Goal: Task Accomplishment & Management: Use online tool/utility

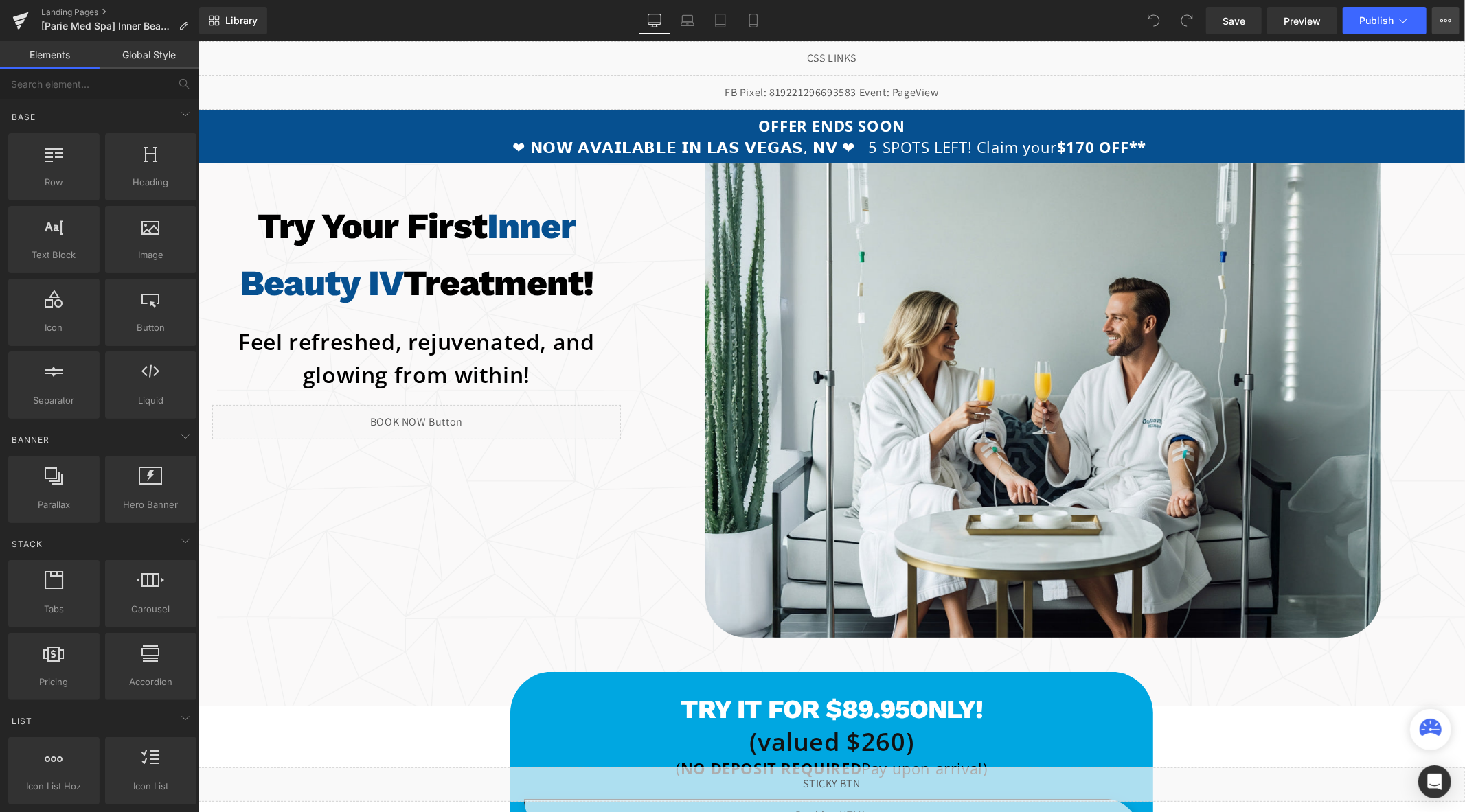
click at [1438, 21] on button "View Live Page View with current Template Save Template to Library Schedule Pub…" at bounding box center [1445, 20] width 27 height 27
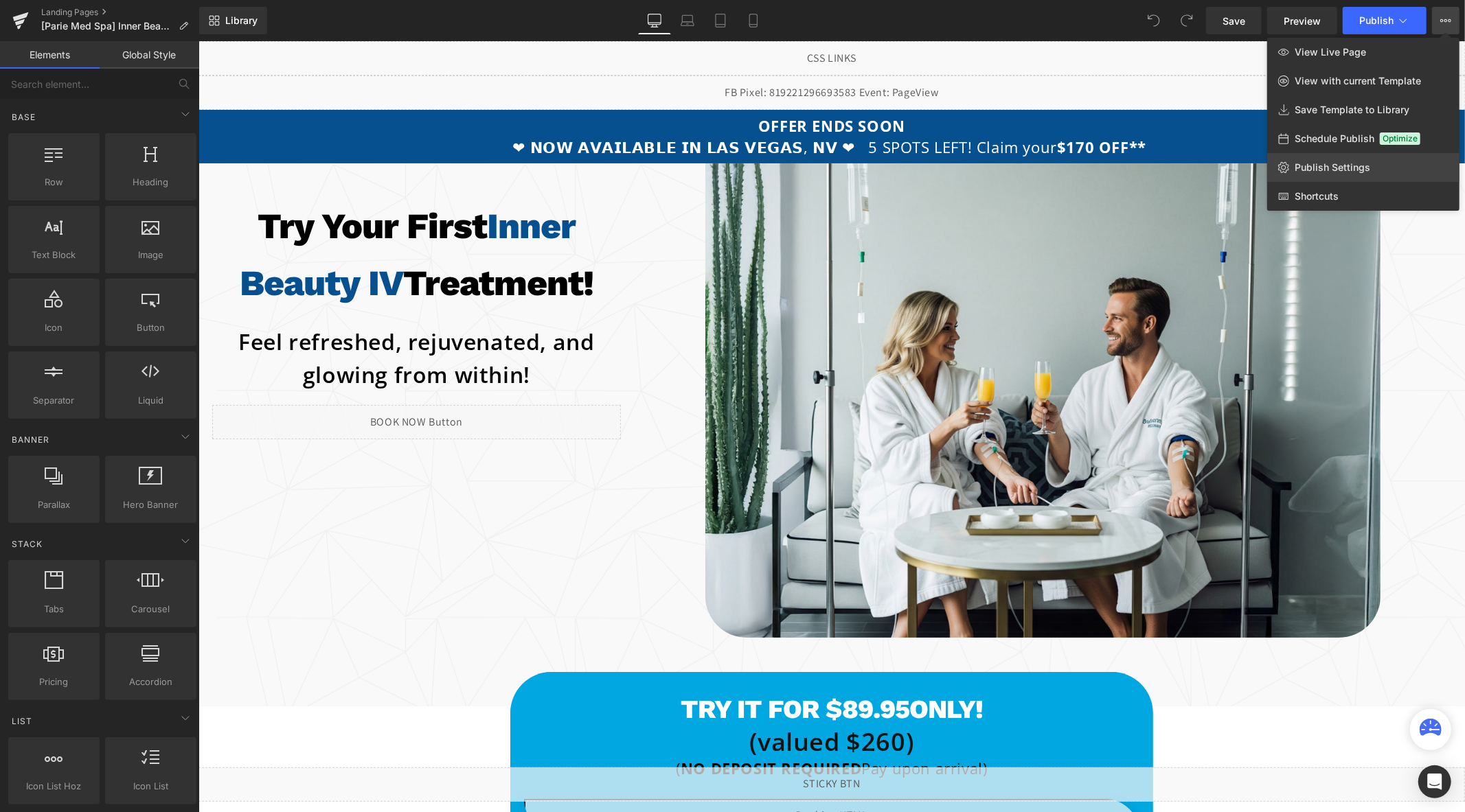
click at [1343, 165] on span "Publish Settings" at bounding box center [1332, 167] width 76 height 12
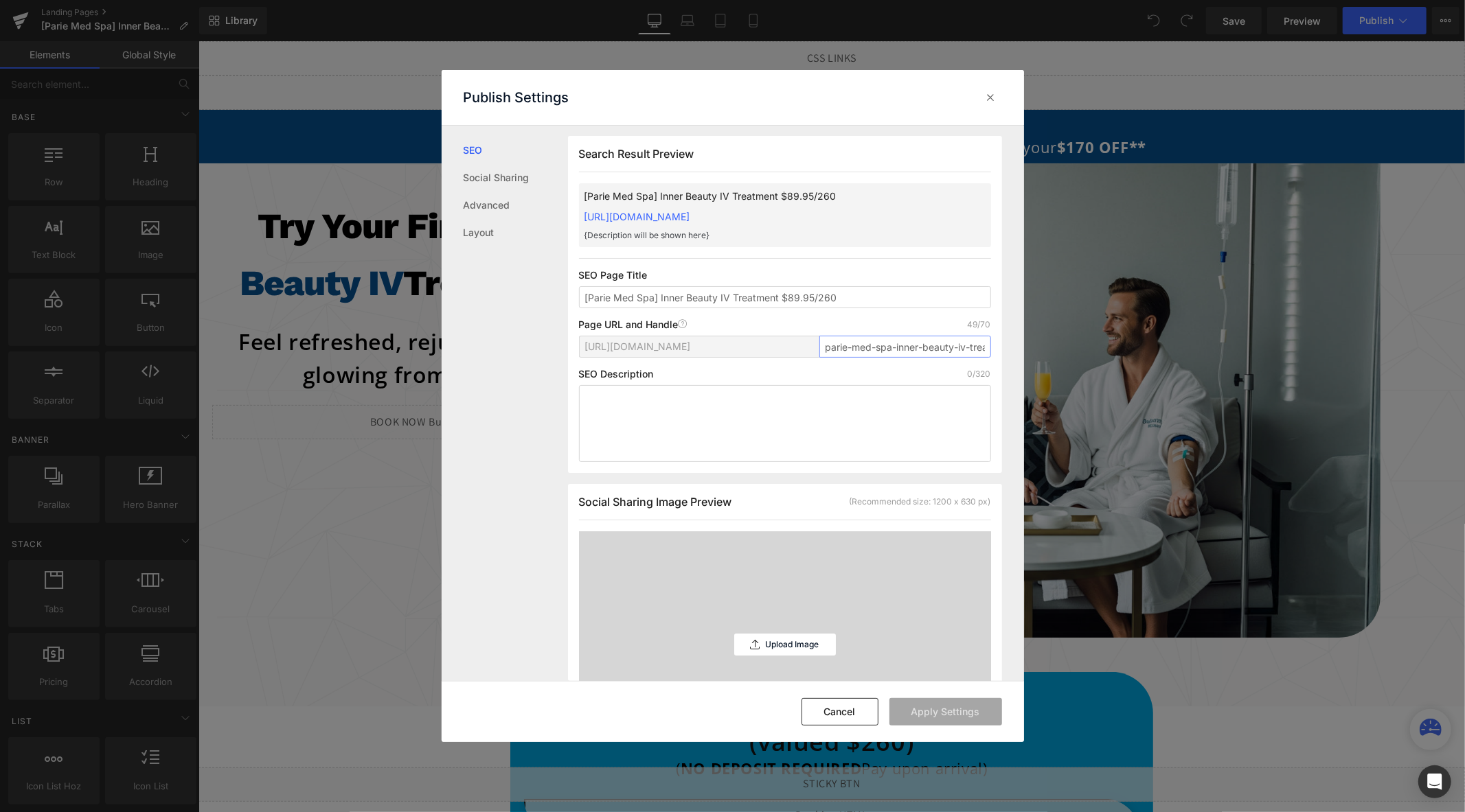
scroll to position [0, 89]
drag, startPoint x: 951, startPoint y: 364, endPoint x: 1075, endPoint y: 369, distance: 124.1
click at [1075, 369] on div "Publish Settings SEO Social Sharing Advanced Layout Search Result Preview [Pari…" at bounding box center [732, 406] width 1465 height 812
click at [966, 358] on input "parie-med-spa-inner-beauty-iv-treatment-89-95-250" at bounding box center [905, 346] width 172 height 22
click at [970, 358] on input "parie-med-spa-inner-beauty-iv-treatment-89-95-250" at bounding box center [905, 346] width 172 height 22
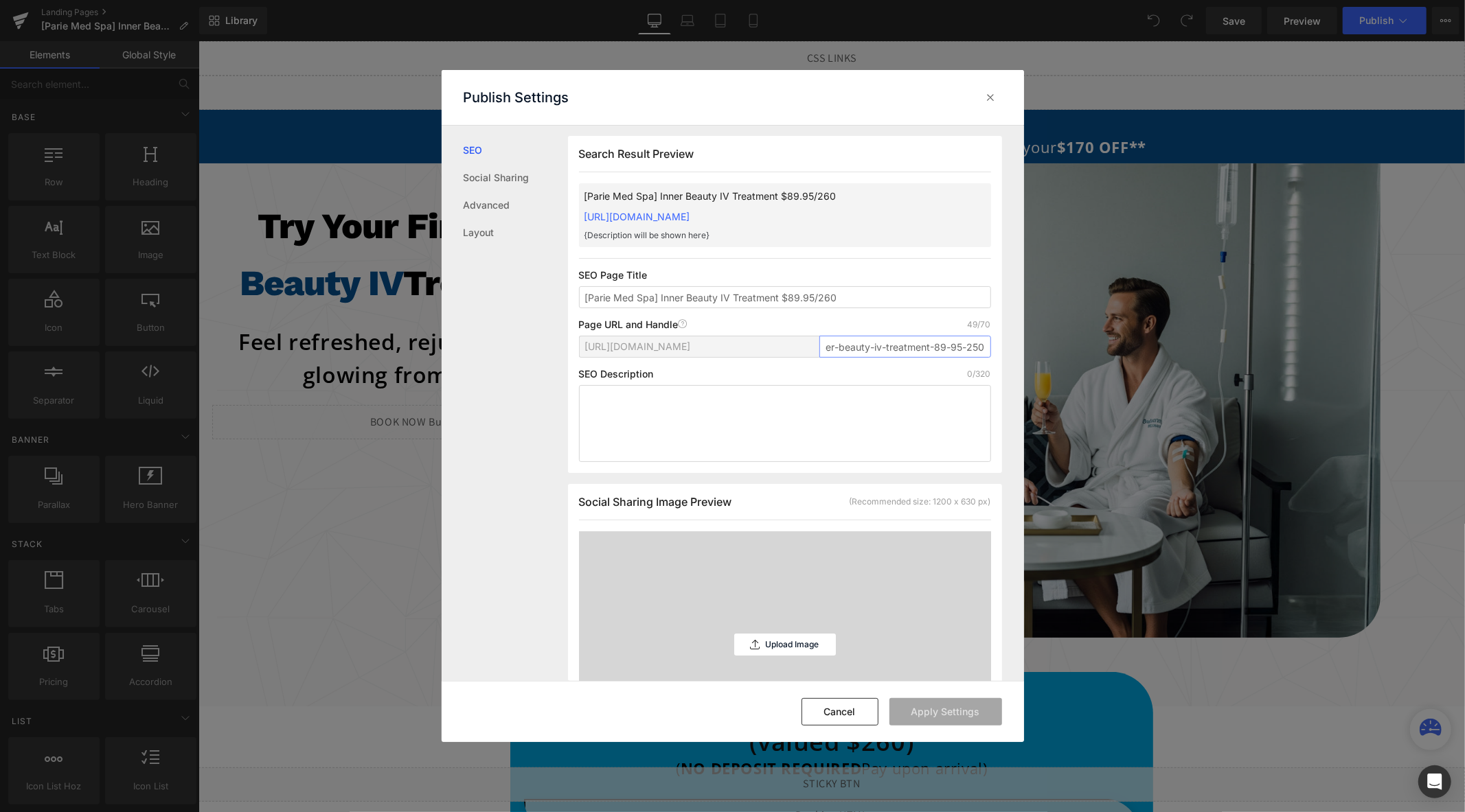
click at [973, 358] on input "parie-med-spa-inner-beauty-iv-treatment-89-95-250" at bounding box center [905, 346] width 172 height 22
drag, startPoint x: 951, startPoint y: 358, endPoint x: 1013, endPoint y: 364, distance: 62.3
click at [1013, 364] on div "Search Result Preview [Parie Med Spa] Inner Beauty IV Treatment $89.95/260 [URL…" at bounding box center [796, 403] width 456 height 554
click at [952, 358] on input "parie-med-spa-inner-beauty-iv-treatment-89-95-260" at bounding box center [905, 346] width 172 height 22
click at [980, 358] on input "parie-med-spa-inner-beauty-iv-treatment-89-95-260" at bounding box center [905, 346] width 172 height 22
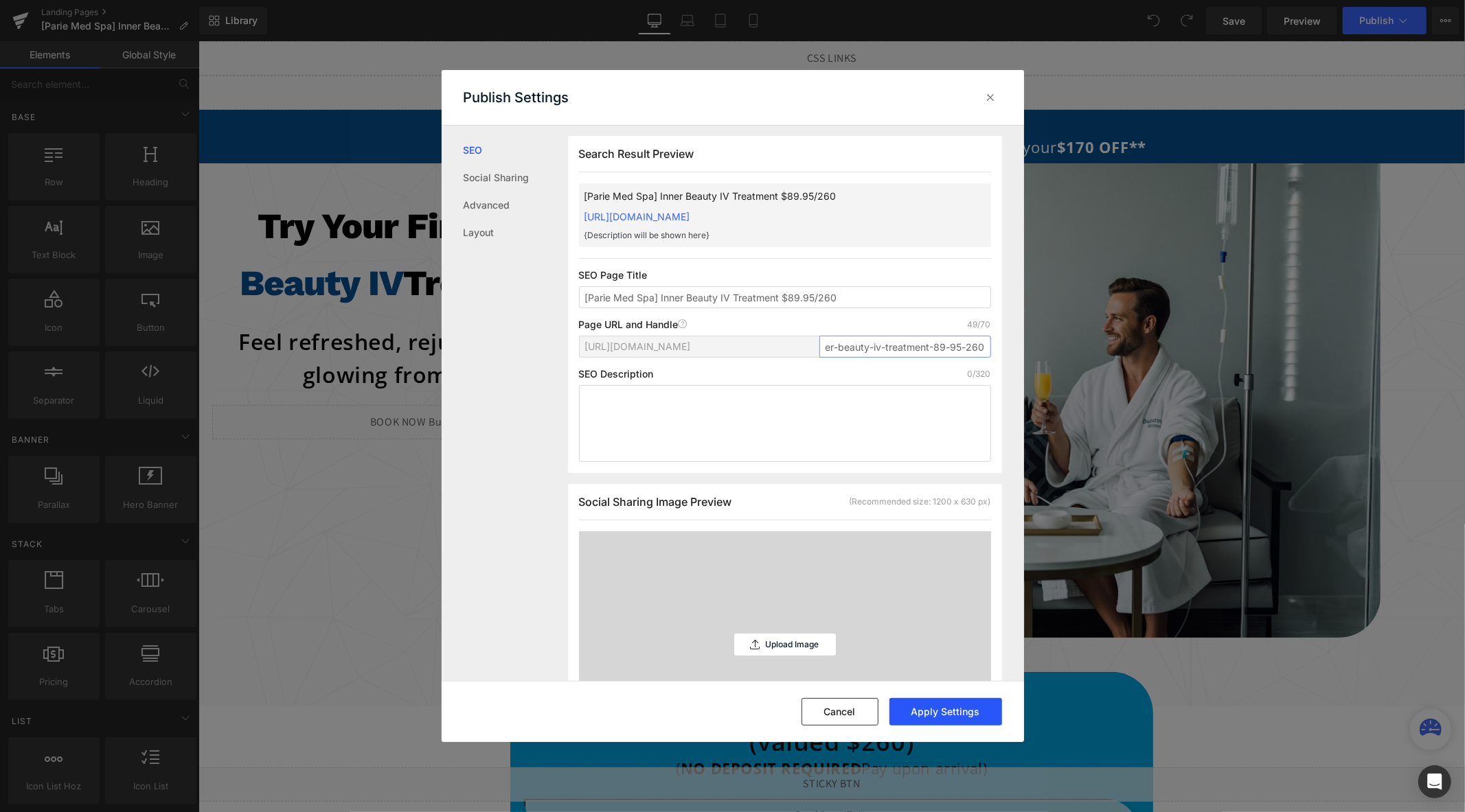
type input "parie-med-spa-inner-beauty-iv-treatment-89-95-260"
click at [944, 707] on button "Apply Settings" at bounding box center [945, 712] width 113 height 27
click at [994, 106] on div at bounding box center [991, 97] width 22 height 22
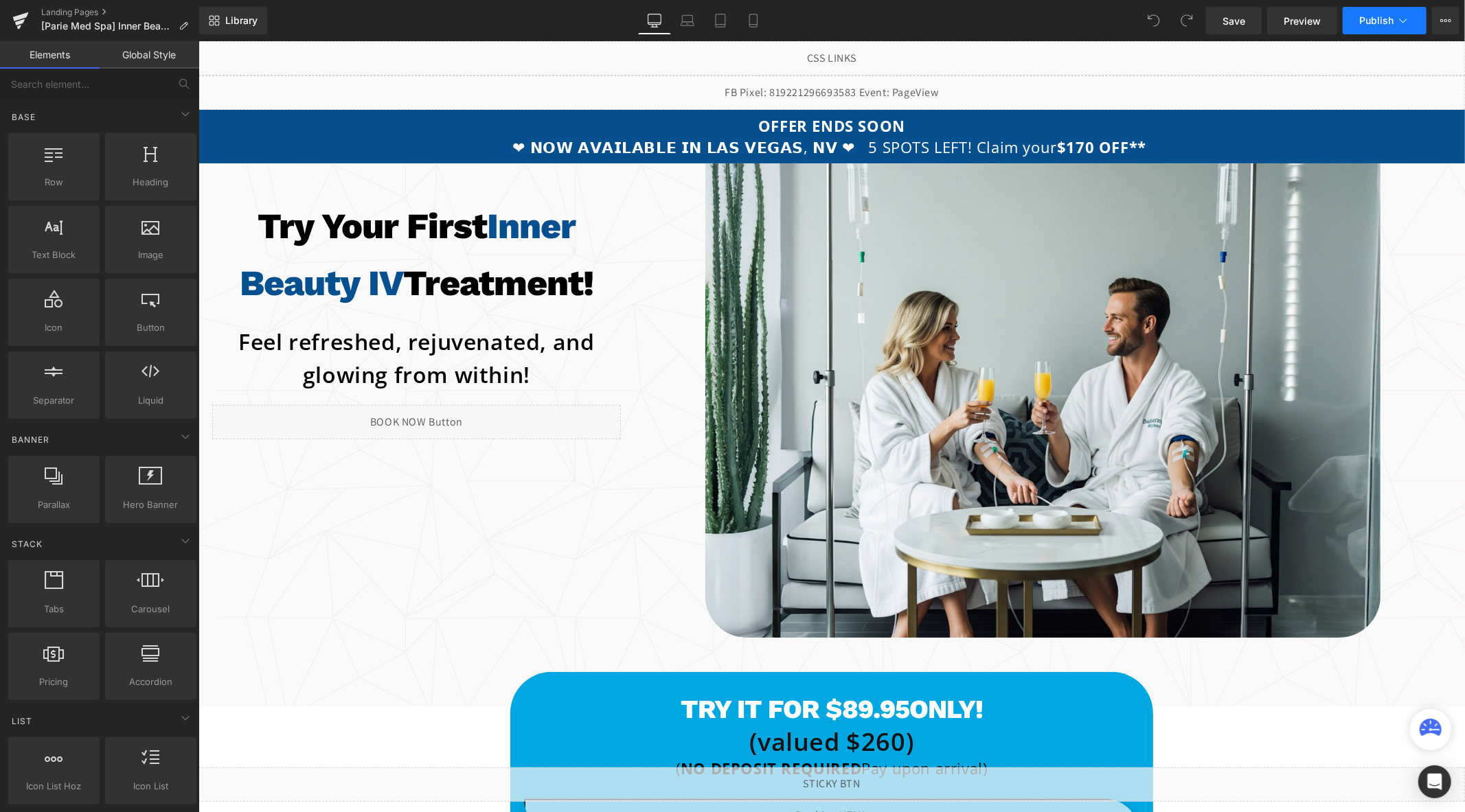
click at [1396, 18] on icon at bounding box center [1403, 20] width 14 height 14
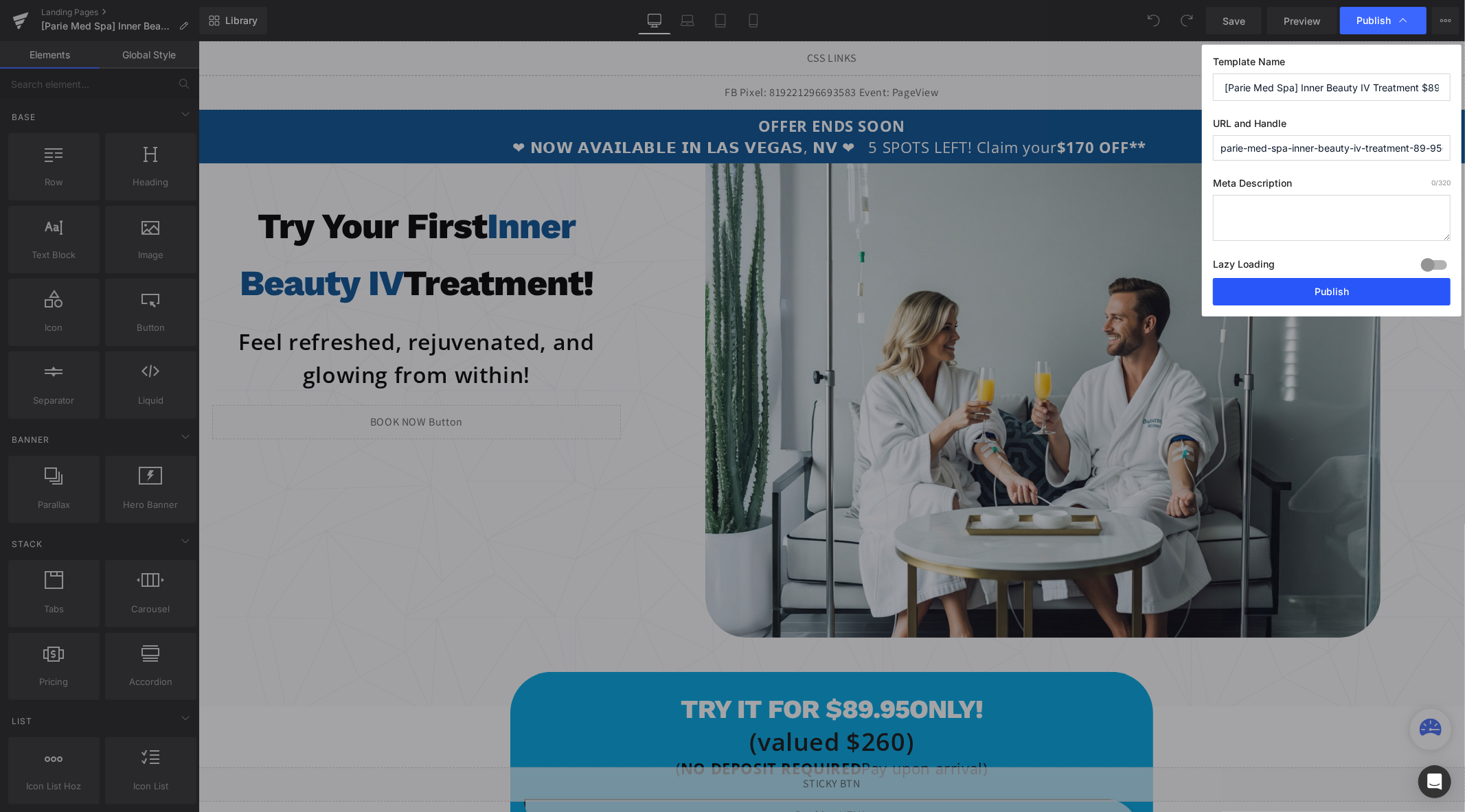
click at [1346, 294] on button "Publish" at bounding box center [1332, 292] width 238 height 27
